Goal: Task Accomplishment & Management: Complete application form

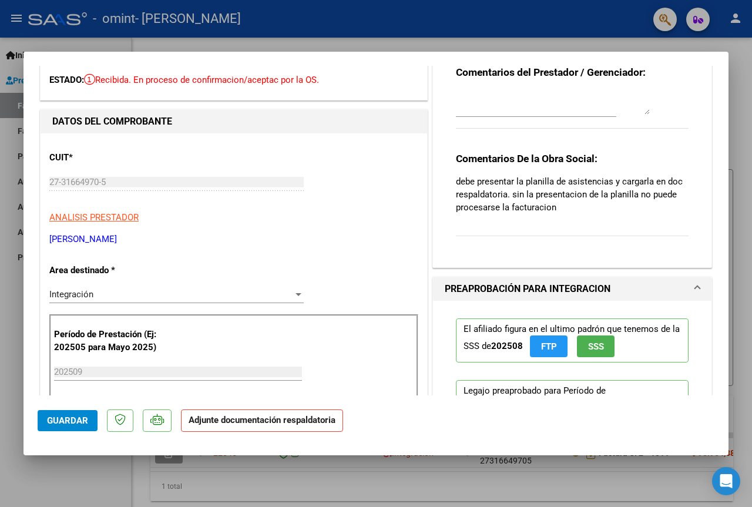
scroll to position [117, 0]
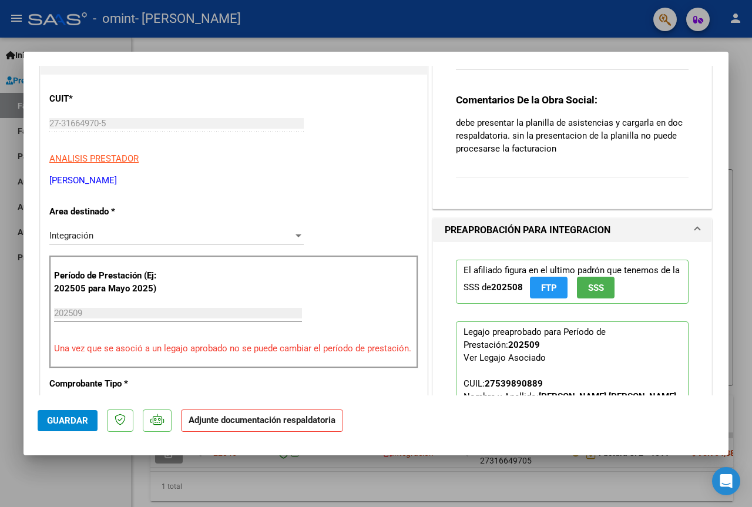
click at [293, 233] on div at bounding box center [298, 235] width 11 height 9
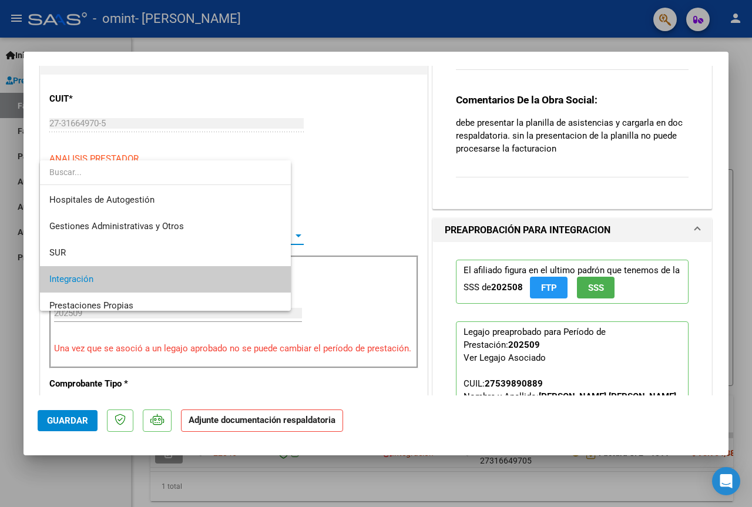
scroll to position [44, 0]
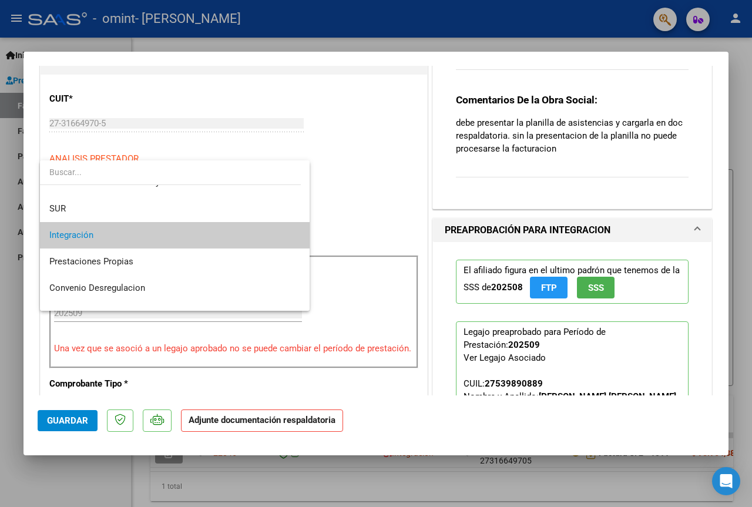
click at [207, 233] on span "Integración" at bounding box center [174, 235] width 251 height 26
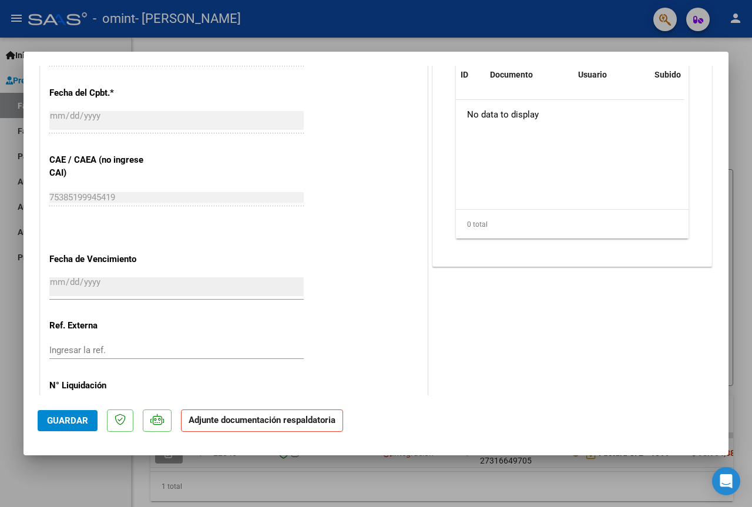
scroll to position [705, 0]
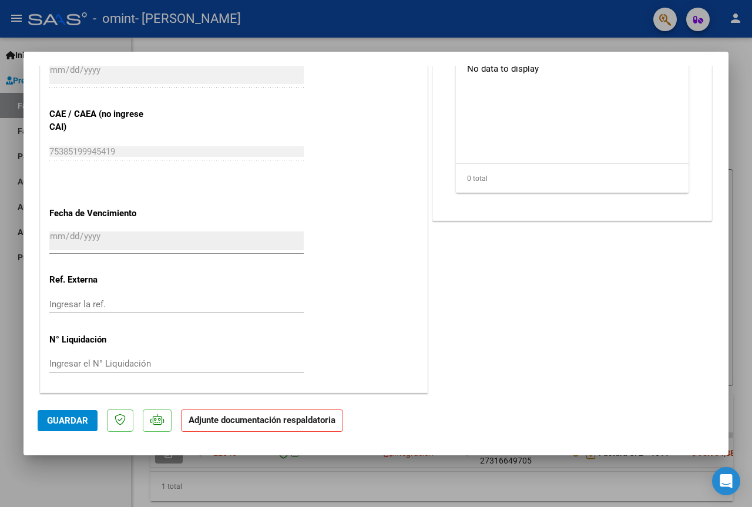
click at [62, 421] on span "Guardar" at bounding box center [67, 420] width 41 height 11
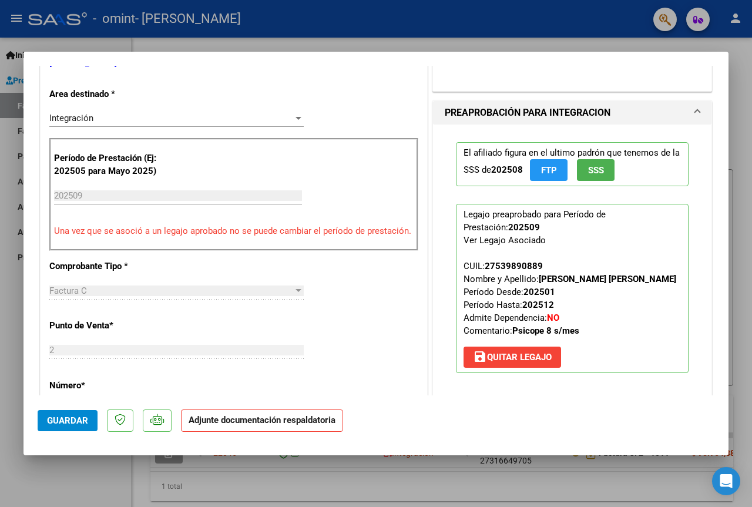
scroll to position [176, 0]
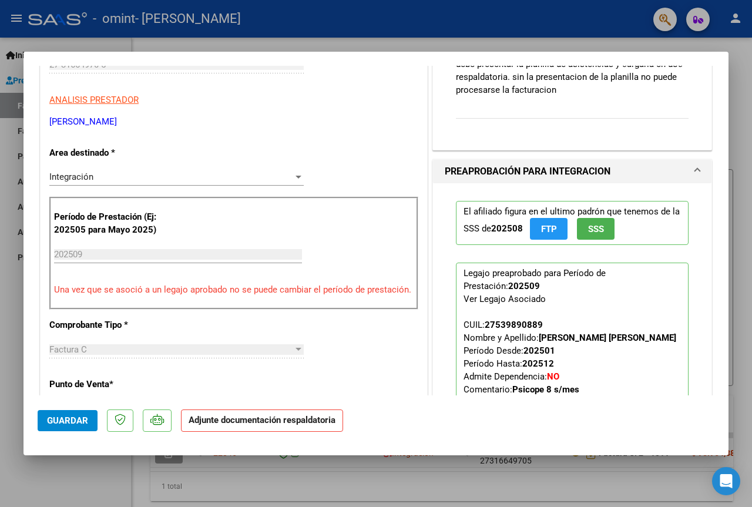
click at [287, 419] on strong "Adjunte documentación respaldatoria" at bounding box center [262, 420] width 147 height 11
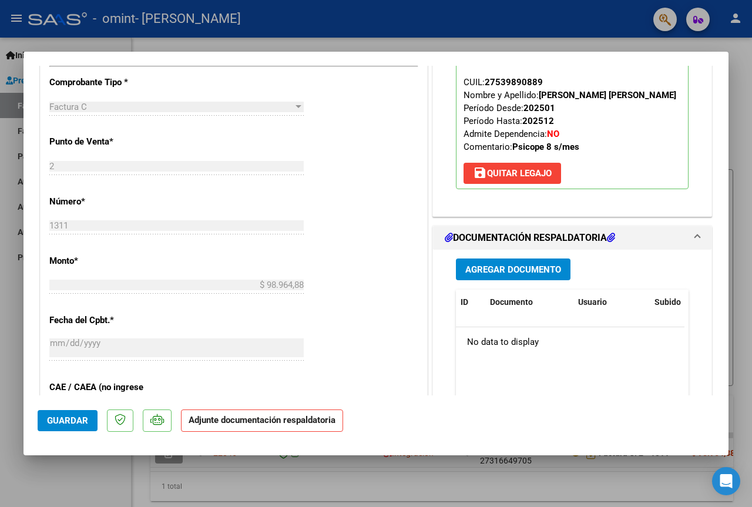
scroll to position [466, 0]
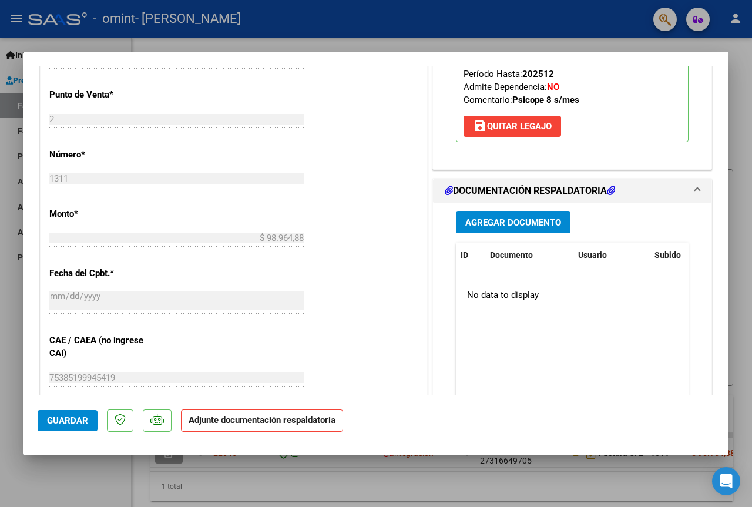
click at [511, 219] on span "Agregar Documento" at bounding box center [513, 222] width 96 height 11
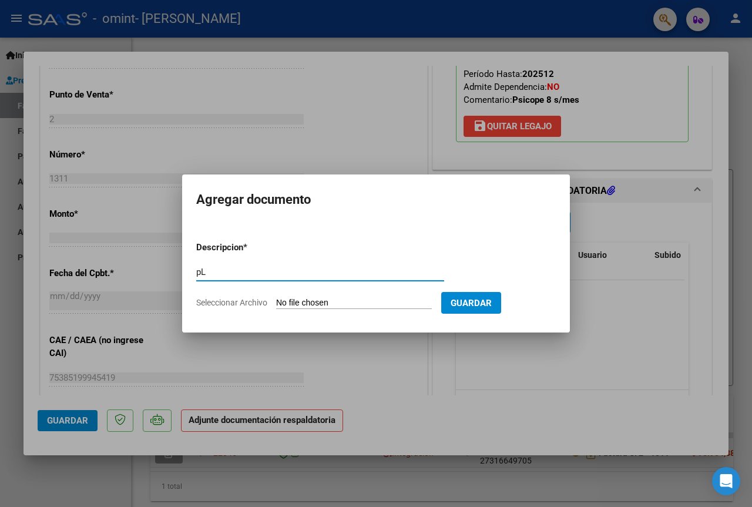
type input "p"
type input "Planilla de asistencia"
click at [322, 303] on input "Seleccionar Archivo" at bounding box center [354, 303] width 156 height 11
type input "C:\fakepath\27316649705_011_00002_00001311.pdf"
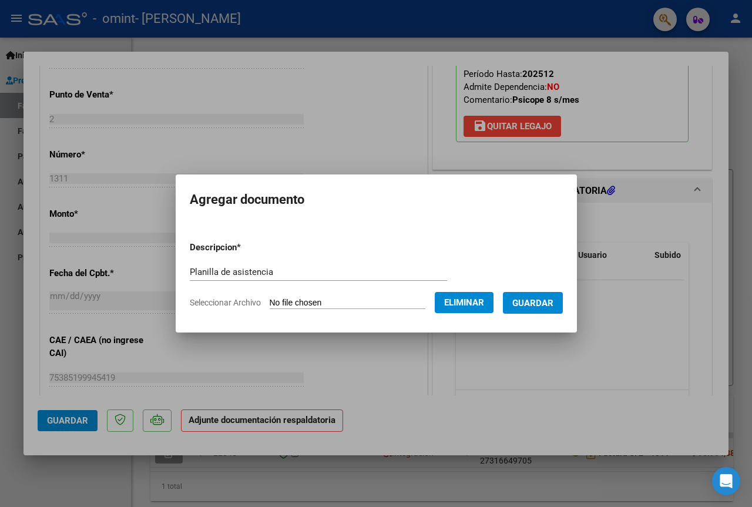
click at [539, 301] on span "Guardar" at bounding box center [532, 303] width 41 height 11
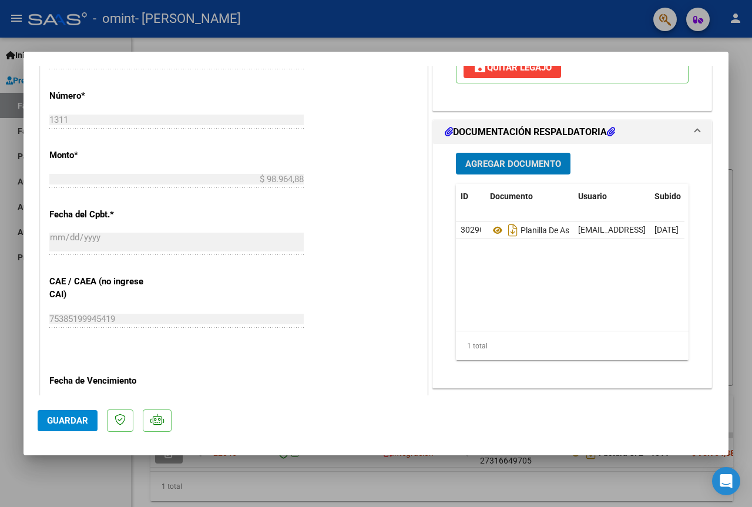
scroll to position [701, 0]
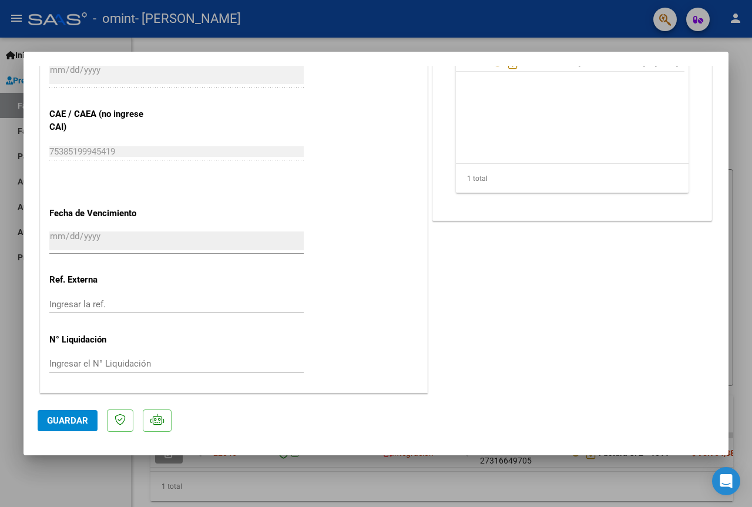
click at [78, 422] on span "Guardar" at bounding box center [67, 420] width 41 height 11
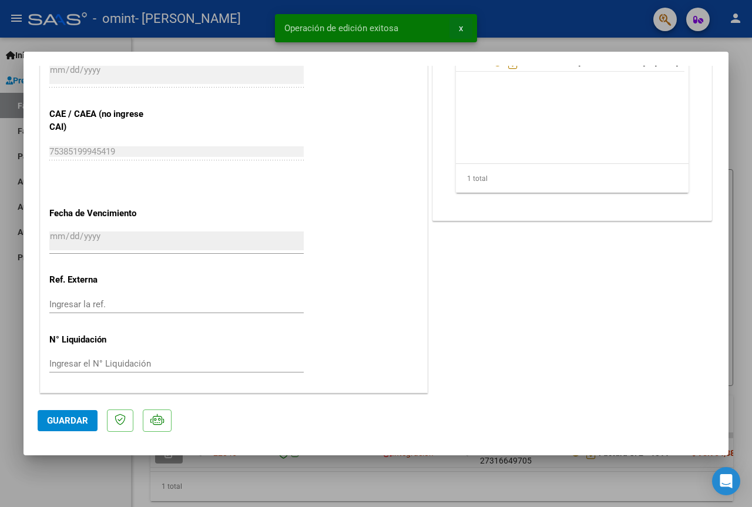
click at [456, 29] on button "x" at bounding box center [460, 28] width 23 height 21
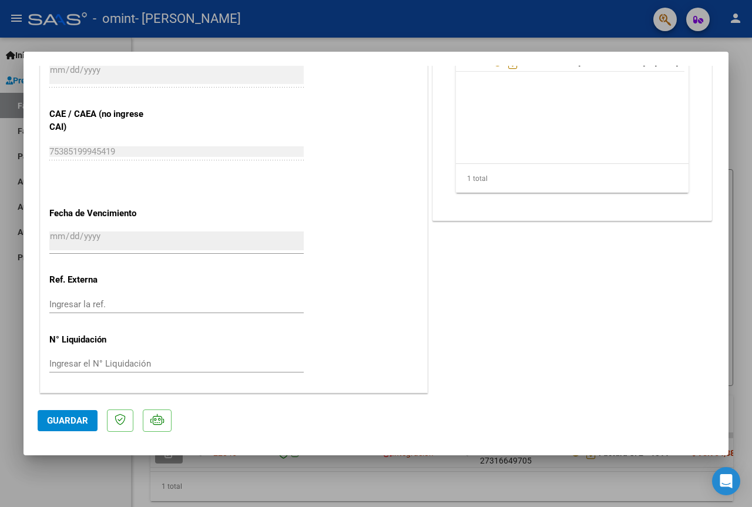
click at [93, 42] on div at bounding box center [376, 253] width 752 height 507
type input "$ 0,00"
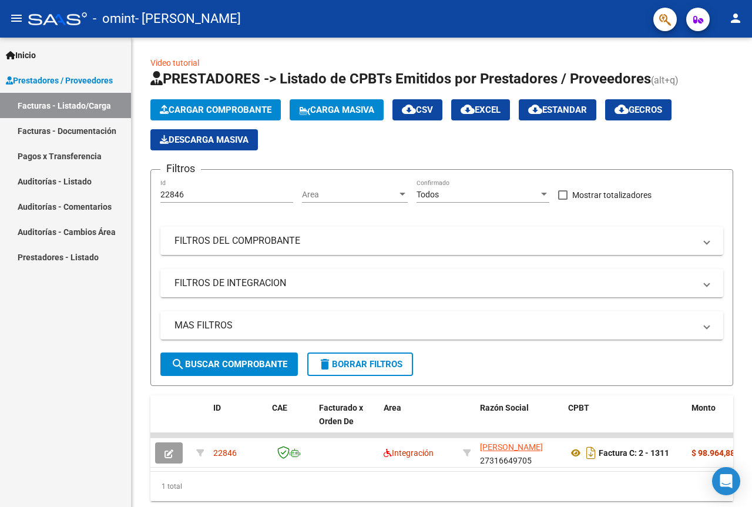
click at [740, 19] on mat-icon "person" at bounding box center [735, 18] width 14 height 14
click at [724, 81] on button "exit_to_app Salir" at bounding box center [712, 77] width 72 height 28
